Goal: Task Accomplishment & Management: Complete application form

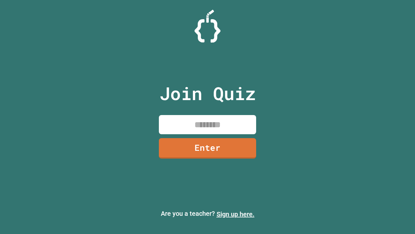
click at [236, 214] on link "Sign up here." at bounding box center [236, 214] width 38 height 8
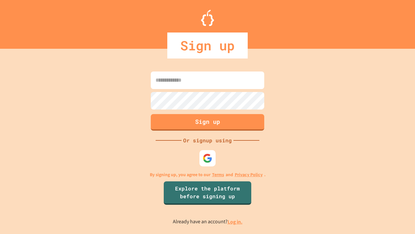
click at [236, 221] on link "Log in." at bounding box center [235, 221] width 15 height 7
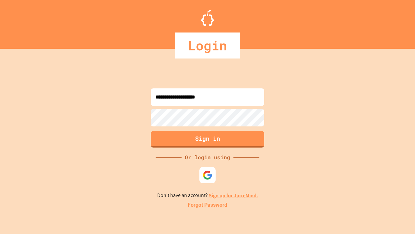
type input "**********"
